Goal: Task Accomplishment & Management: Manage account settings

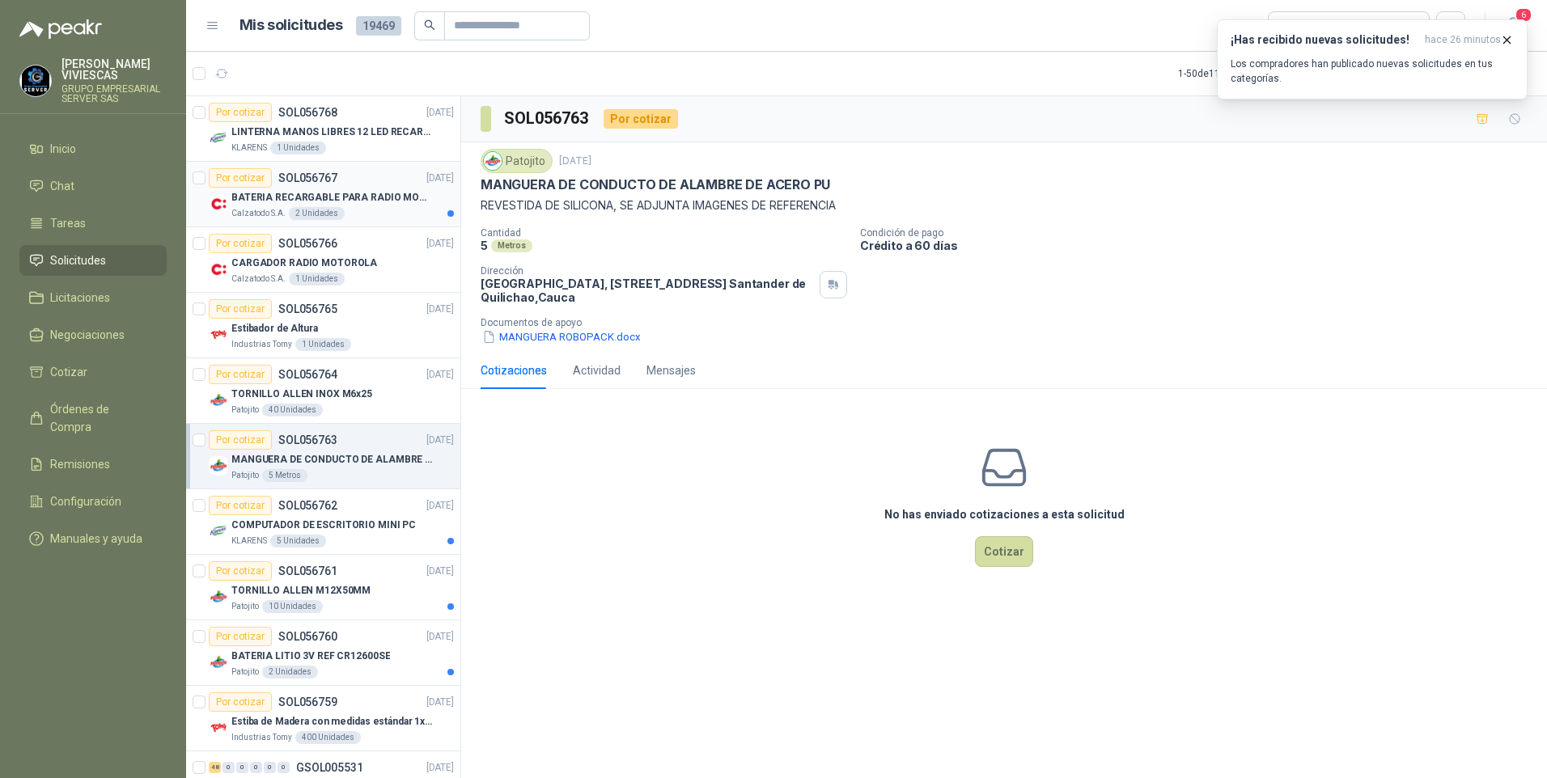
click at [349, 197] on p "BATERIA RECARGABLE PARA RADIO MOTOROLA" at bounding box center [331, 197] width 201 height 15
